Goal: Task Accomplishment & Management: Contribute content

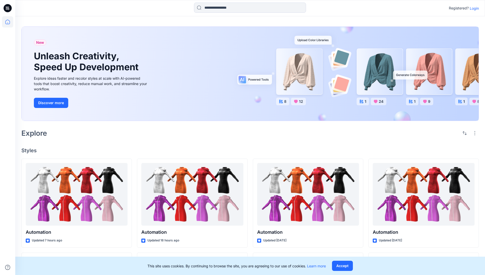
click at [473, 8] on p "Login" at bounding box center [474, 8] width 9 height 5
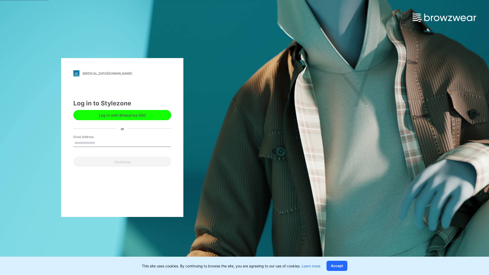
click at [101, 143] on input "Email Address" at bounding box center [122, 143] width 98 height 8
type input "**********"
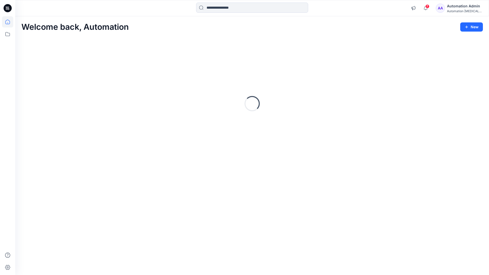
click at [10, 22] on icon at bounding box center [7, 22] width 5 height 5
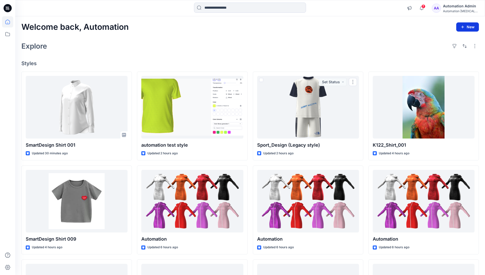
click at [464, 28] on icon "button" at bounding box center [463, 27] width 4 height 4
click at [442, 40] on button "New Style" at bounding box center [456, 40] width 44 height 10
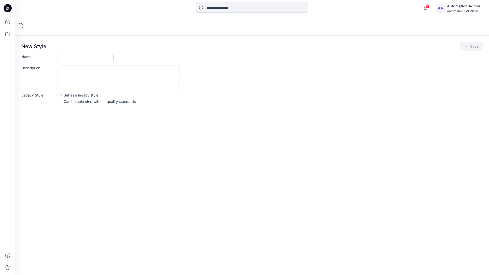
click at [68, 57] on input "Name" at bounding box center [86, 58] width 56 height 8
type input "**********"
click at [477, 46] on button "Save" at bounding box center [471, 46] width 23 height 9
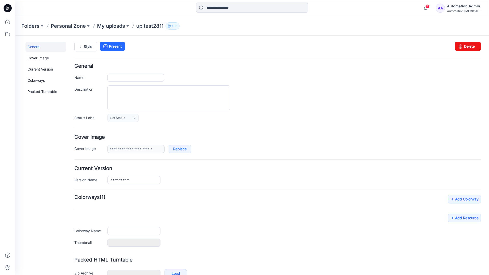
type input "**********"
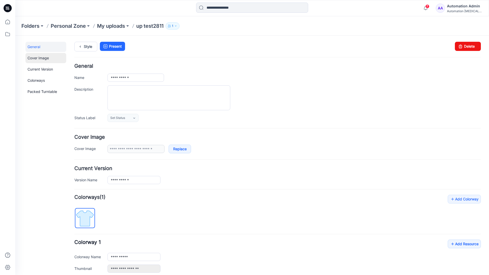
click at [37, 58] on link "Cover Image" at bounding box center [45, 58] width 41 height 10
click at [35, 68] on link "Current Version" at bounding box center [45, 69] width 41 height 10
click at [37, 80] on link "Colorways" at bounding box center [45, 80] width 41 height 10
click at [38, 92] on link "Packed Turntable" at bounding box center [45, 92] width 41 height 10
click at [461, 48] on link "Delete" at bounding box center [468, 46] width 26 height 9
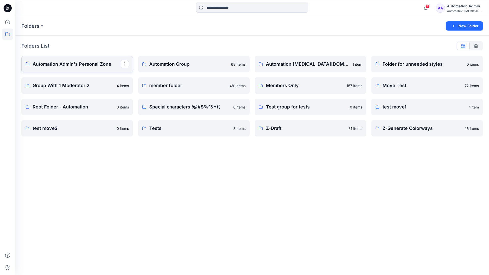
click at [81, 66] on p "Automation Admin's Personal Zone" at bounding box center [77, 64] width 88 height 7
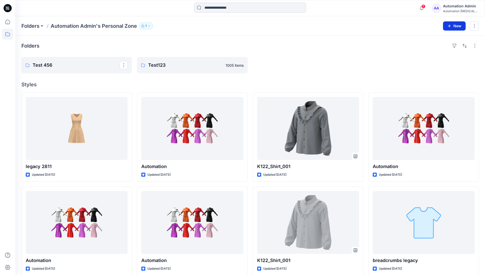
click at [449, 25] on icon "button" at bounding box center [450, 26] width 4 height 4
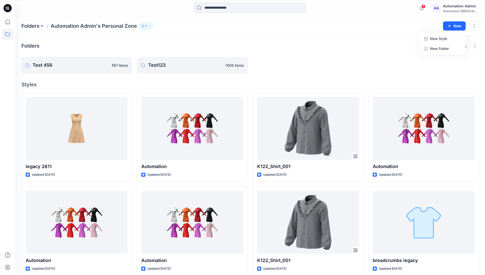
click at [444, 38] on p "New Style" at bounding box center [438, 39] width 17 height 6
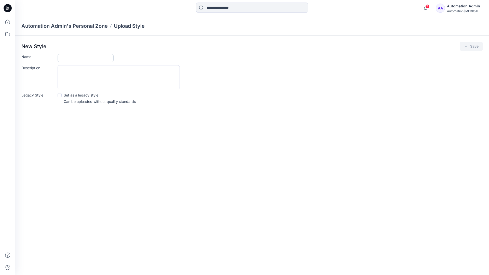
click at [68, 57] on input "Name" at bounding box center [86, 58] width 56 height 8
type input "**********"
click at [60, 95] on span at bounding box center [60, 95] width 4 height 4
click at [473, 47] on button "Save" at bounding box center [471, 46] width 23 height 9
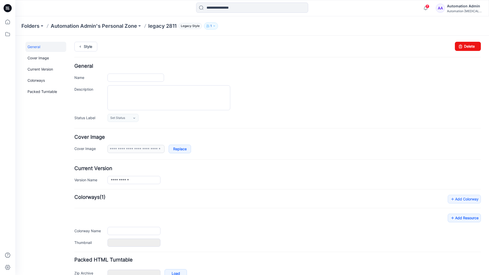
type input "**********"
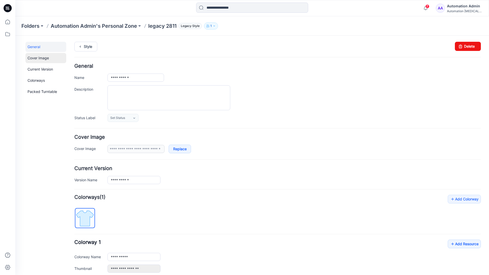
click at [39, 58] on link "Cover Image" at bounding box center [45, 58] width 41 height 10
click at [39, 71] on link "Current Version" at bounding box center [45, 69] width 41 height 10
click at [37, 80] on link "Colorways" at bounding box center [45, 80] width 41 height 10
click at [41, 92] on link "Packed Turntable" at bounding box center [45, 92] width 41 height 10
click at [462, 46] on link "Delete" at bounding box center [468, 46] width 26 height 9
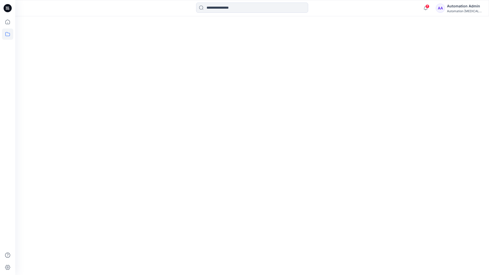
click at [463, 11] on div "Automation [MEDICAL_DATA]..." at bounding box center [465, 11] width 36 height 4
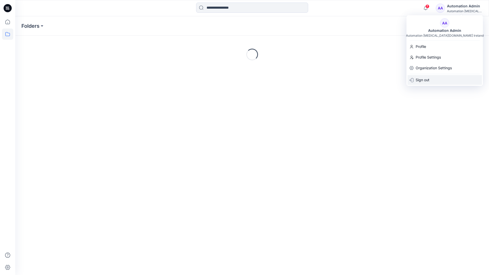
click at [425, 79] on p "Sign out" at bounding box center [423, 80] width 14 height 10
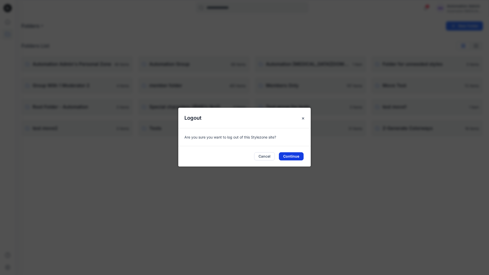
click at [297, 155] on button "Continue" at bounding box center [291, 156] width 25 height 8
